Goal: Transaction & Acquisition: Book appointment/travel/reservation

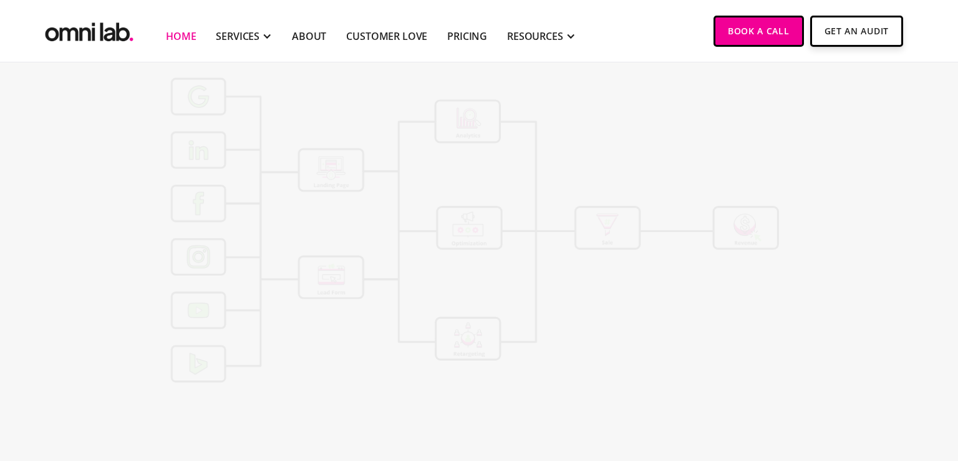
scroll to position [4569, 0]
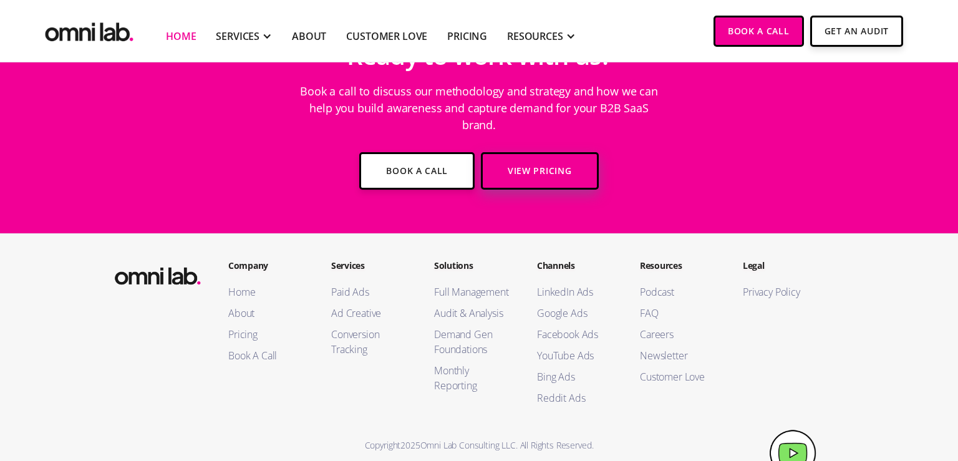
click at [536, 154] on link "View Pricing" at bounding box center [539, 170] width 117 height 37
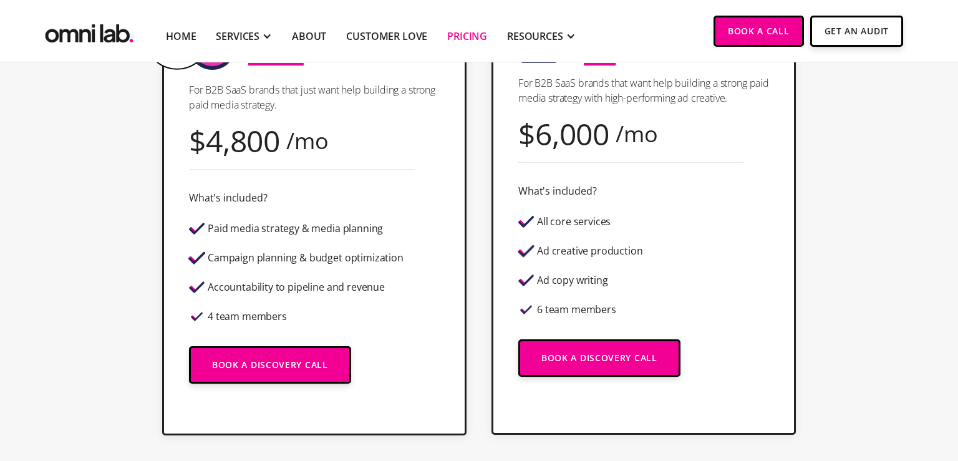
scroll to position [410, 0]
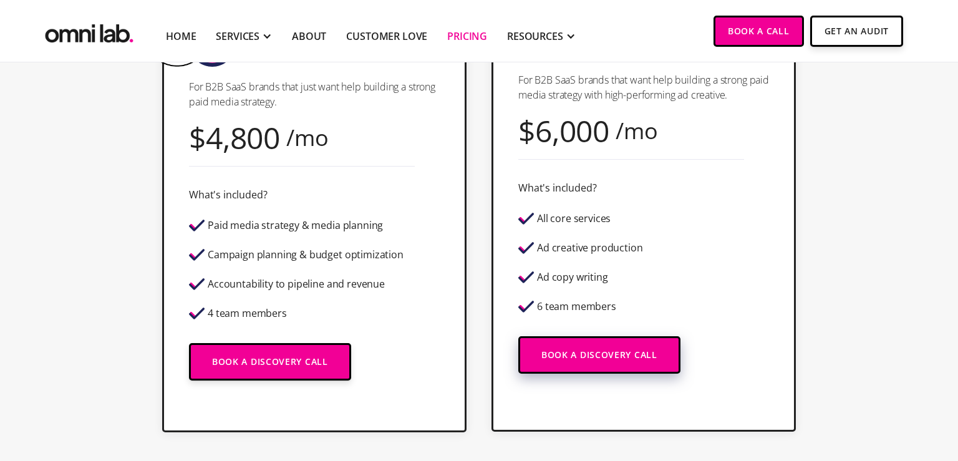
click at [598, 352] on link "Book a Discovery Call" at bounding box center [599, 354] width 162 height 37
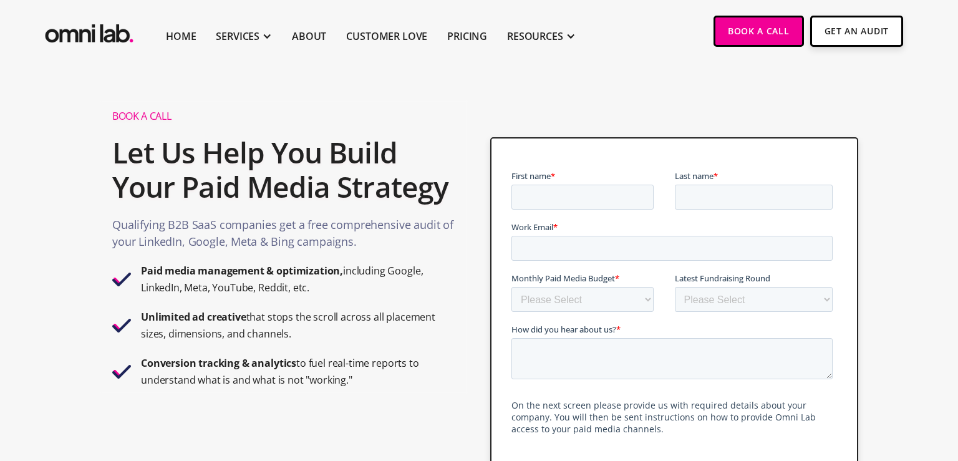
type input "Humair"
click at [717, 198] on input "Last name *" at bounding box center [753, 197] width 158 height 25
type input "Rajpoot"
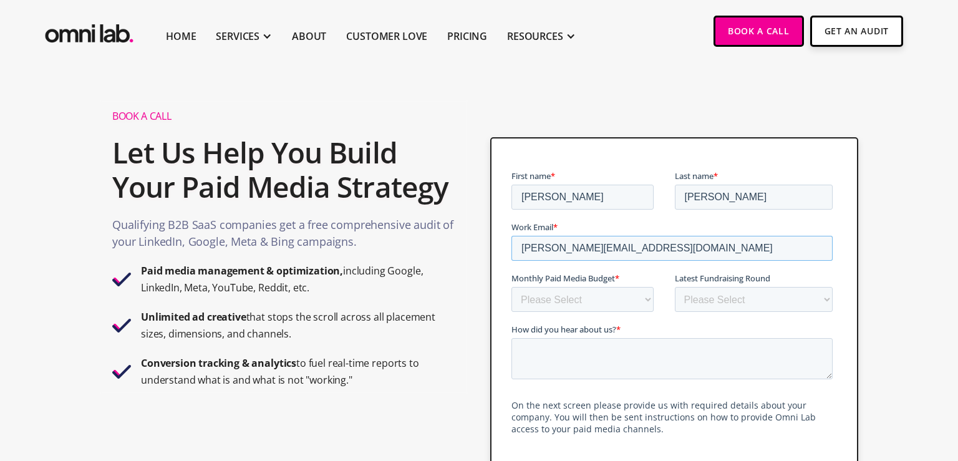
type input "humair@vertexitsystems.com"
click at [598, 294] on select "Please Select $0 - $5,0000 $5,000 - $10,000 $10,000 - $25,000 $25,000 - $50,000…" at bounding box center [582, 299] width 142 height 25
select select "0-5000"
click at [511, 287] on select "Please Select $0 - $5,0000 $5,000 - $10,000 $10,000 - $25,000 $25,000 - $50,000…" at bounding box center [582, 299] width 142 height 25
click at [747, 301] on select "Please Select Bootstrapped Seed Series A Series B Series C Series D +" at bounding box center [753, 299] width 158 height 25
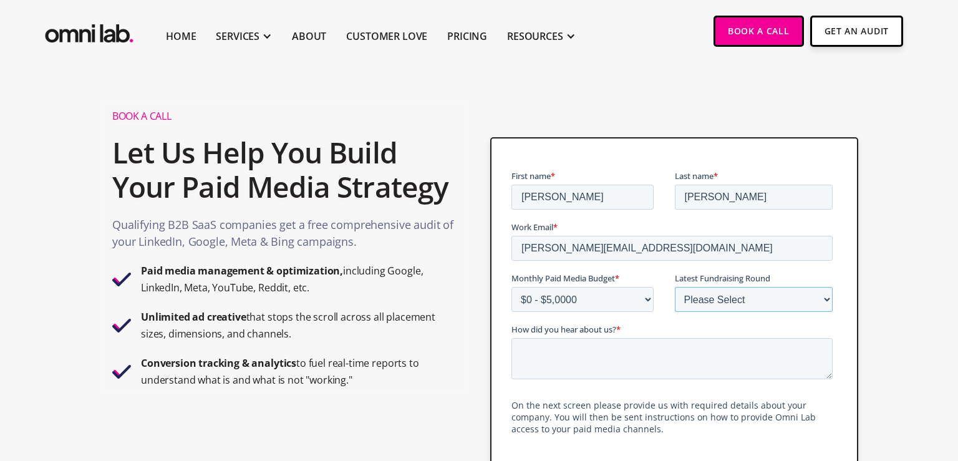
select select "bootstrapped"
click at [674, 287] on select "Please Select Bootstrapped Seed Series A Series B Series C Series D +" at bounding box center [753, 299] width 158 height 25
click at [595, 354] on textarea "How did you hear about us? *" at bounding box center [671, 358] width 321 height 41
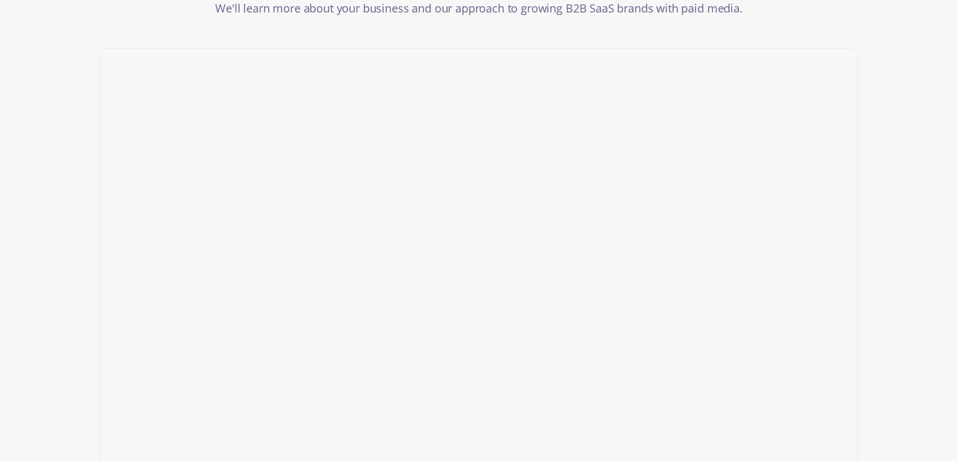
scroll to position [190, 0]
